Goal: Navigation & Orientation: Find specific page/section

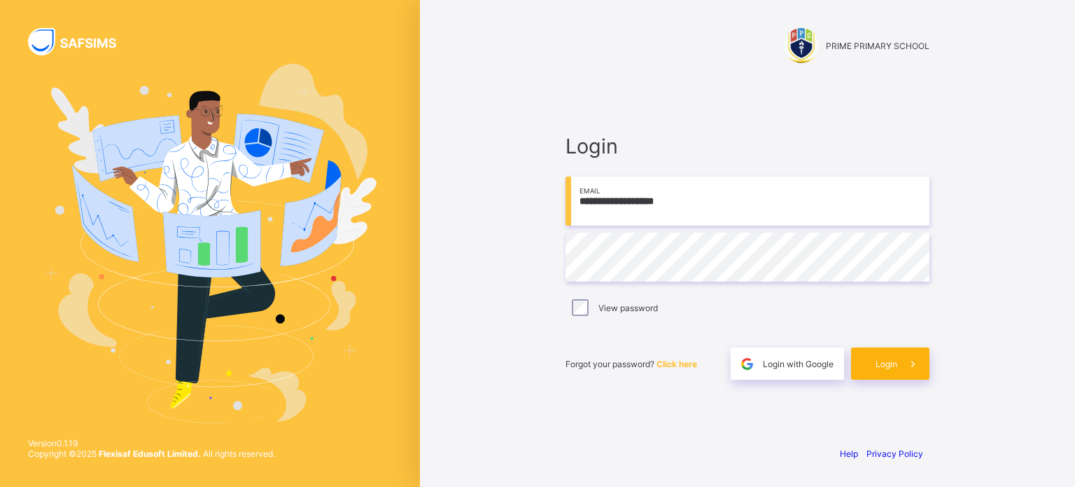
click at [889, 368] on span "Login" at bounding box center [887, 363] width 22 height 11
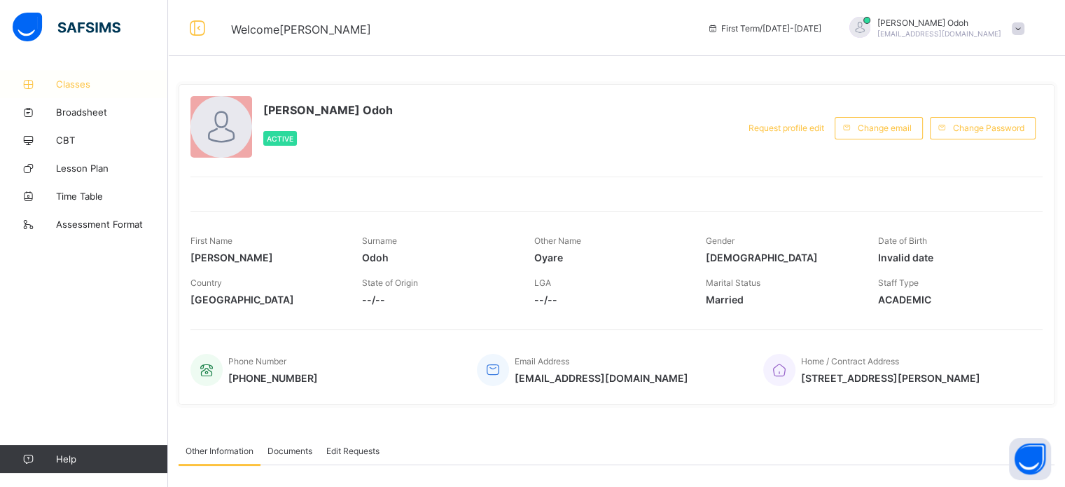
click at [55, 85] on icon at bounding box center [28, 84] width 56 height 11
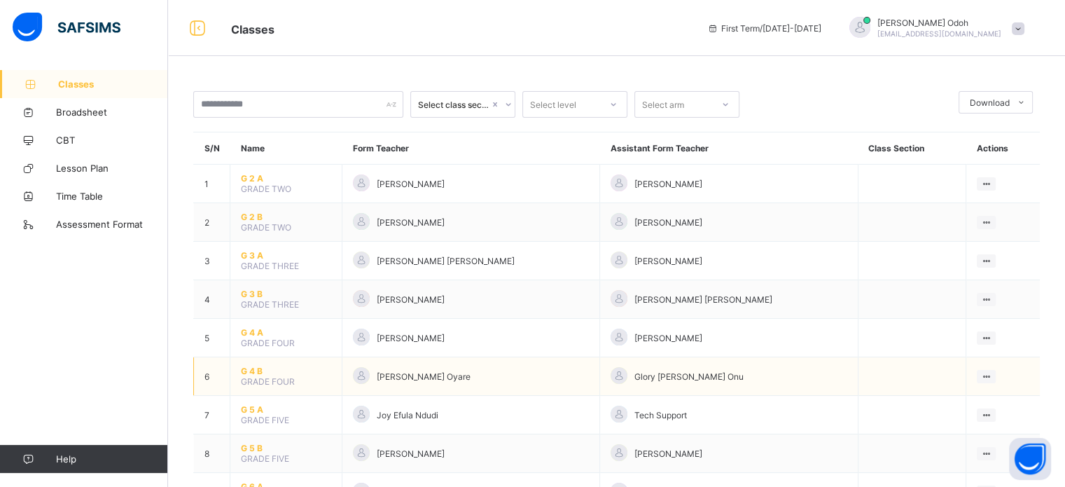
click at [260, 369] on span "G 4 B" at bounding box center [286, 370] width 90 height 11
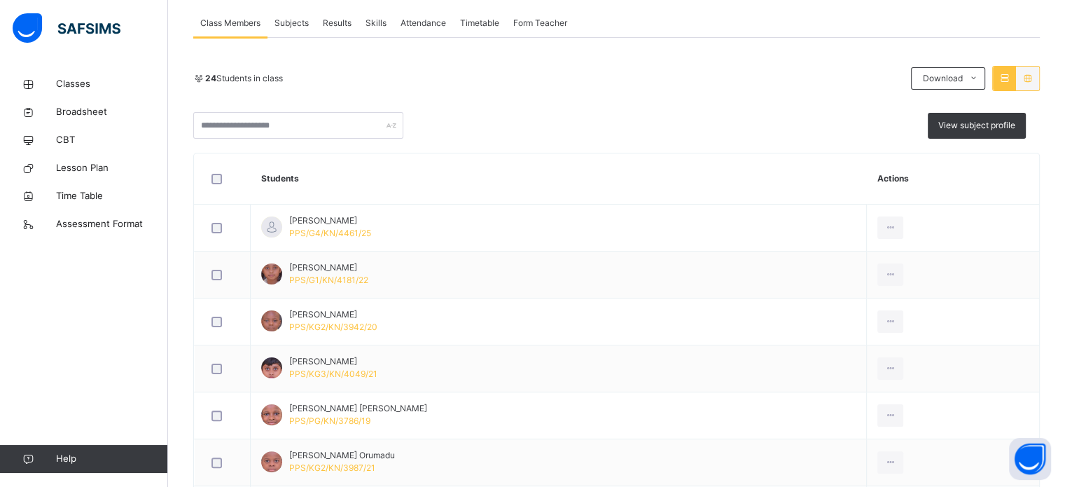
scroll to position [252, 0]
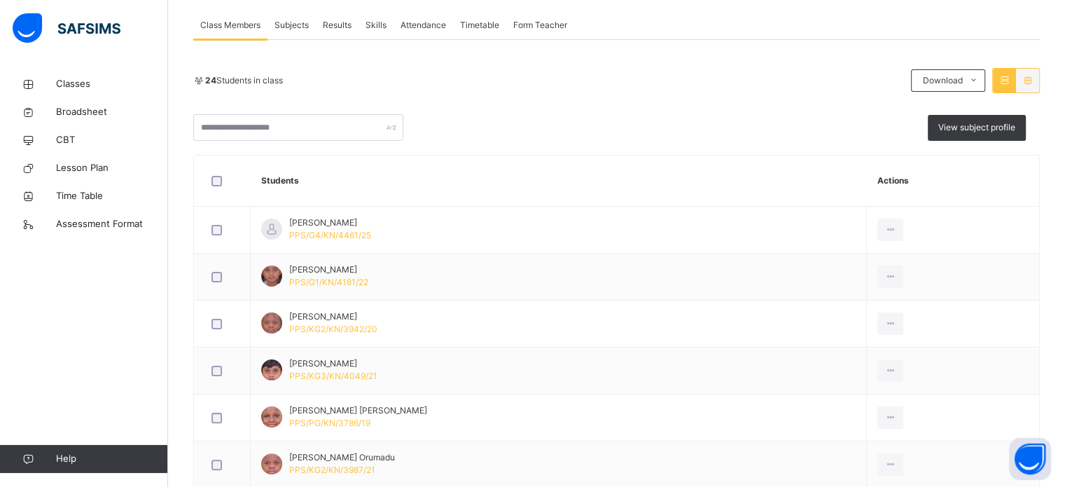
click at [1010, 83] on icon at bounding box center [1004, 80] width 12 height 11
click at [1039, 86] on div at bounding box center [1027, 81] width 23 height 24
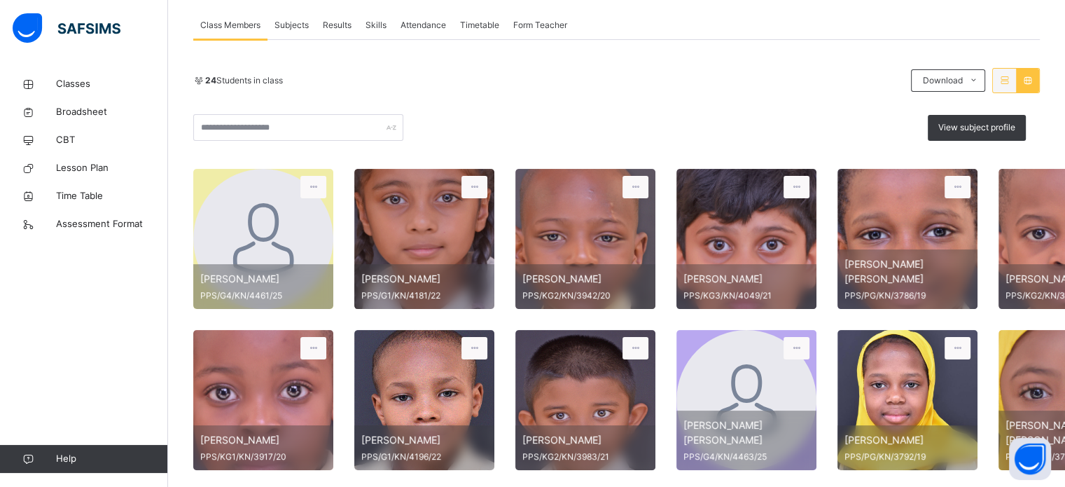
click at [1039, 86] on div at bounding box center [1027, 81] width 23 height 24
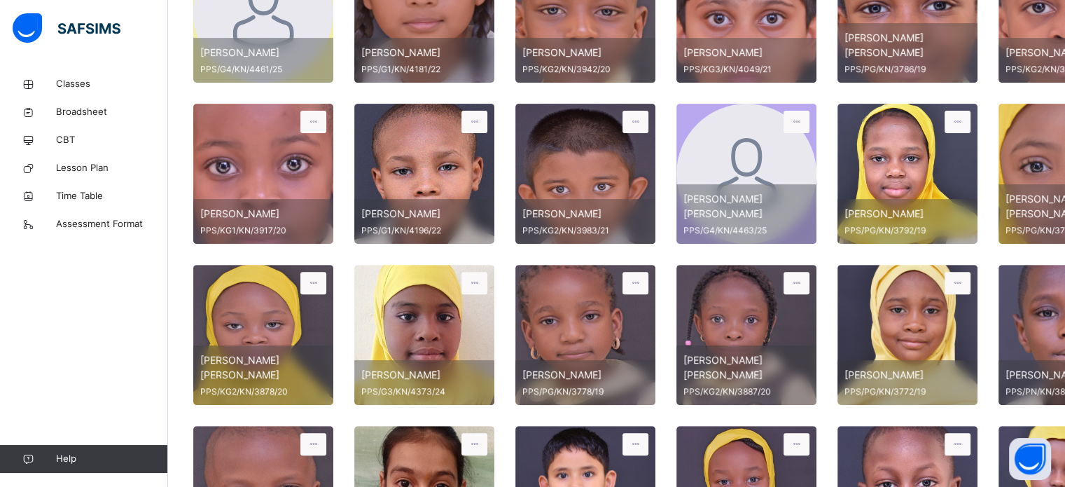
scroll to position [592, 0]
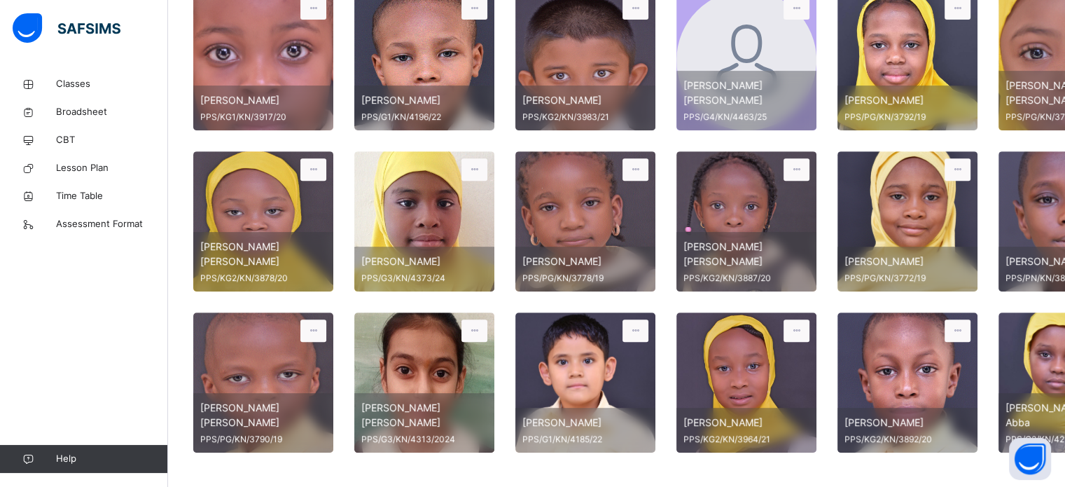
click at [151, 420] on div "Classes Broadsheet CBT Lesson Plan Time Table Assessment Format Help" at bounding box center [84, 271] width 168 height 431
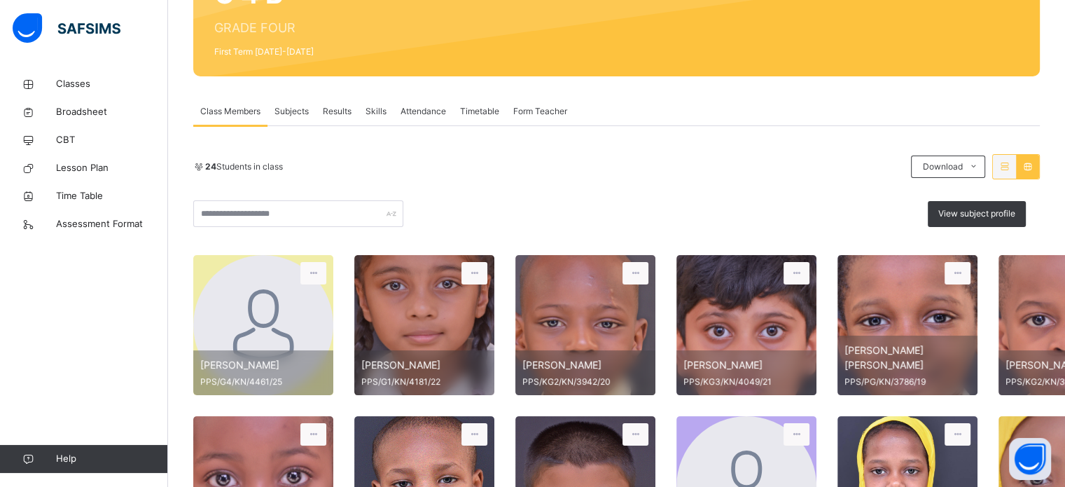
click at [1010, 167] on icon at bounding box center [1004, 166] width 12 height 11
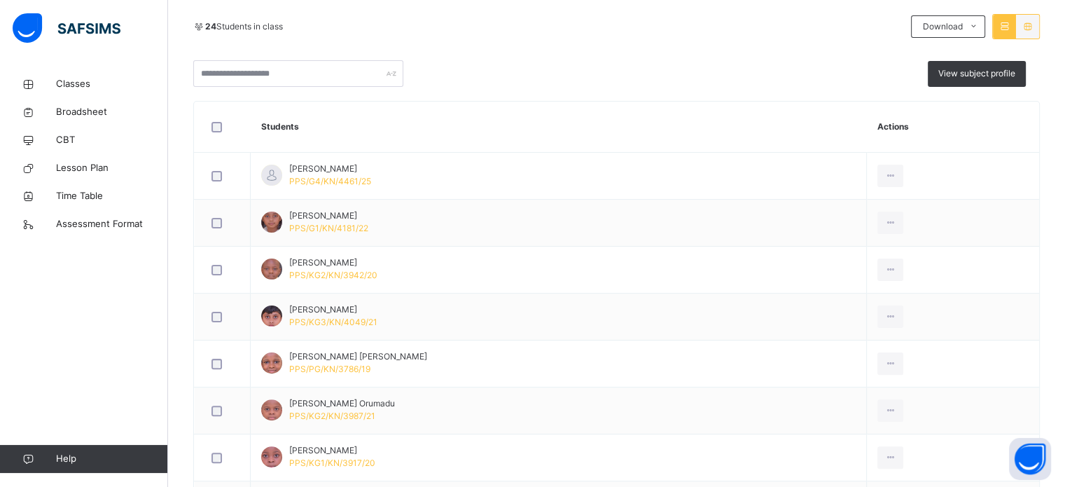
scroll to position [334, 0]
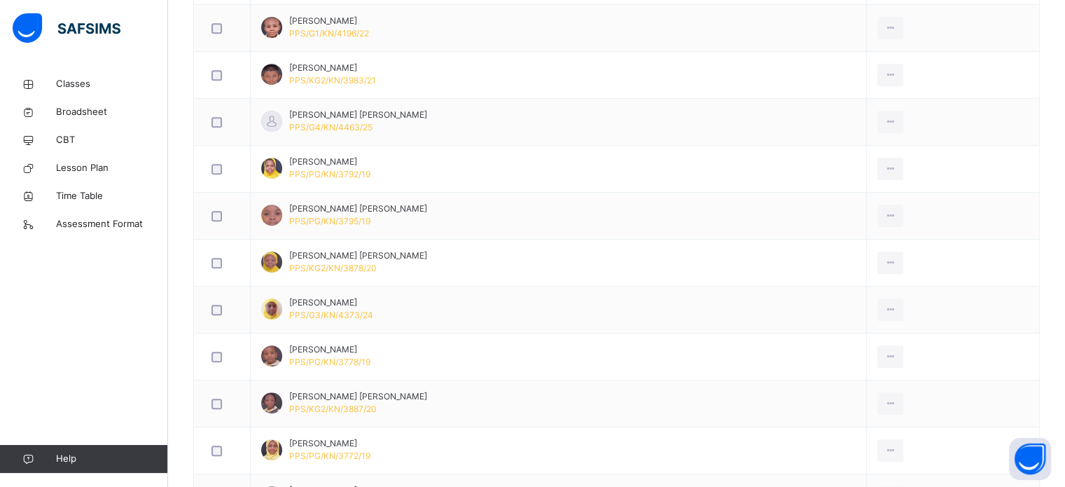
click at [1014, 167] on td at bounding box center [953, 169] width 172 height 47
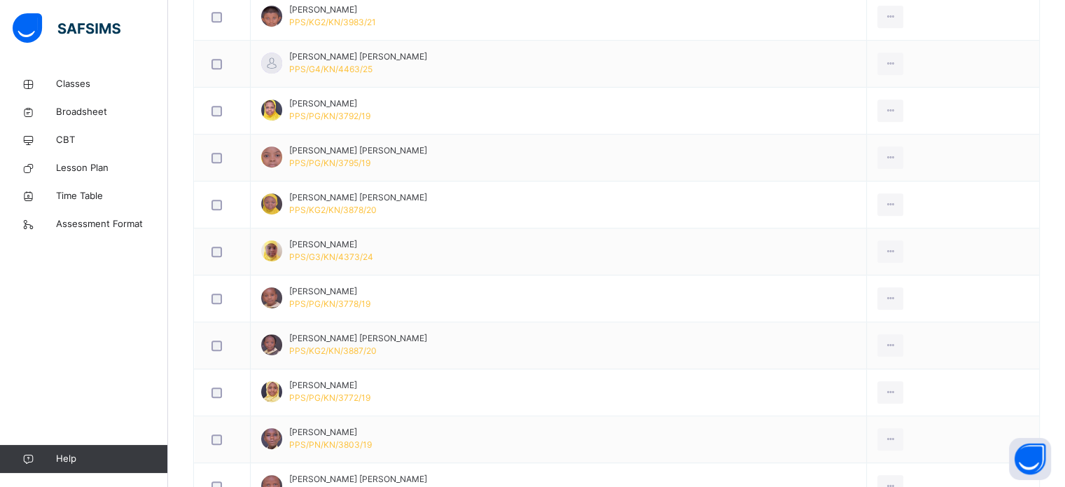
scroll to position [818, 0]
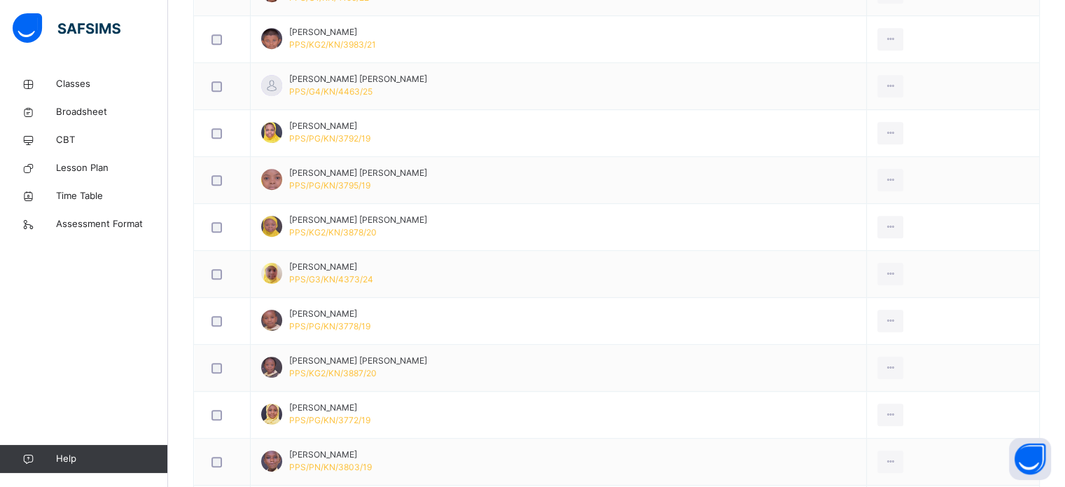
drag, startPoint x: 1055, startPoint y: 309, endPoint x: 1070, endPoint y: 267, distance: 44.5
click at [1065, 267] on html "Class Arm Details First Term / [DATE]-[DATE] [PERSON_NAME] [EMAIL_ADDRESS][DOMA…" at bounding box center [532, 12] width 1065 height 1661
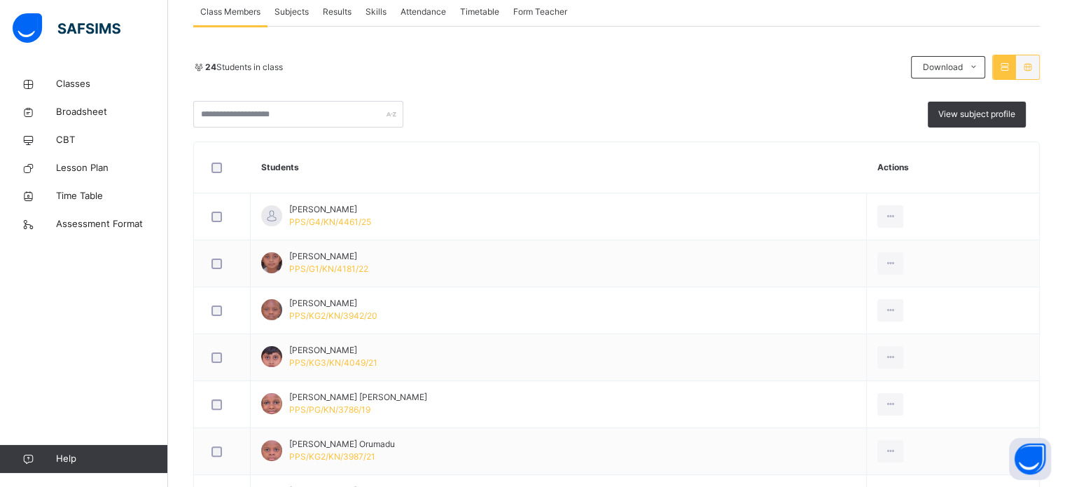
scroll to position [245, 0]
